Goal: Information Seeking & Learning: Understand process/instructions

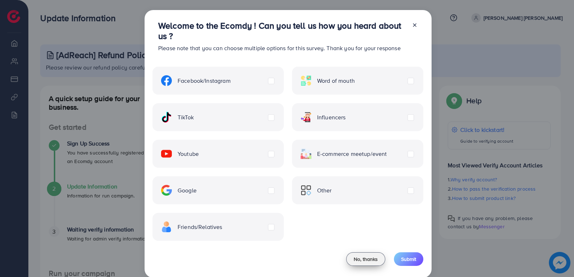
click at [360, 256] on span "No, thanks" at bounding box center [366, 259] width 24 height 7
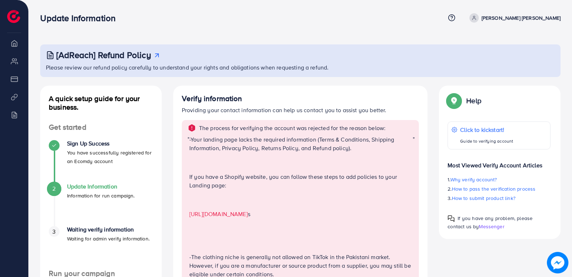
click at [522, 20] on p "[PERSON_NAME] [PERSON_NAME]" at bounding box center [521, 18] width 79 height 9
click at [90, 233] on h4 "Waiting verify information" at bounding box center [108, 229] width 83 height 7
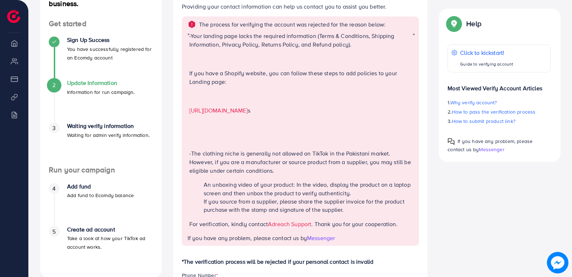
scroll to position [64, 0]
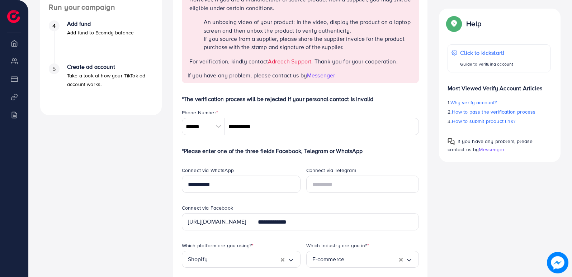
scroll to position [268, 0]
